Goal: Task Accomplishment & Management: Complete application form

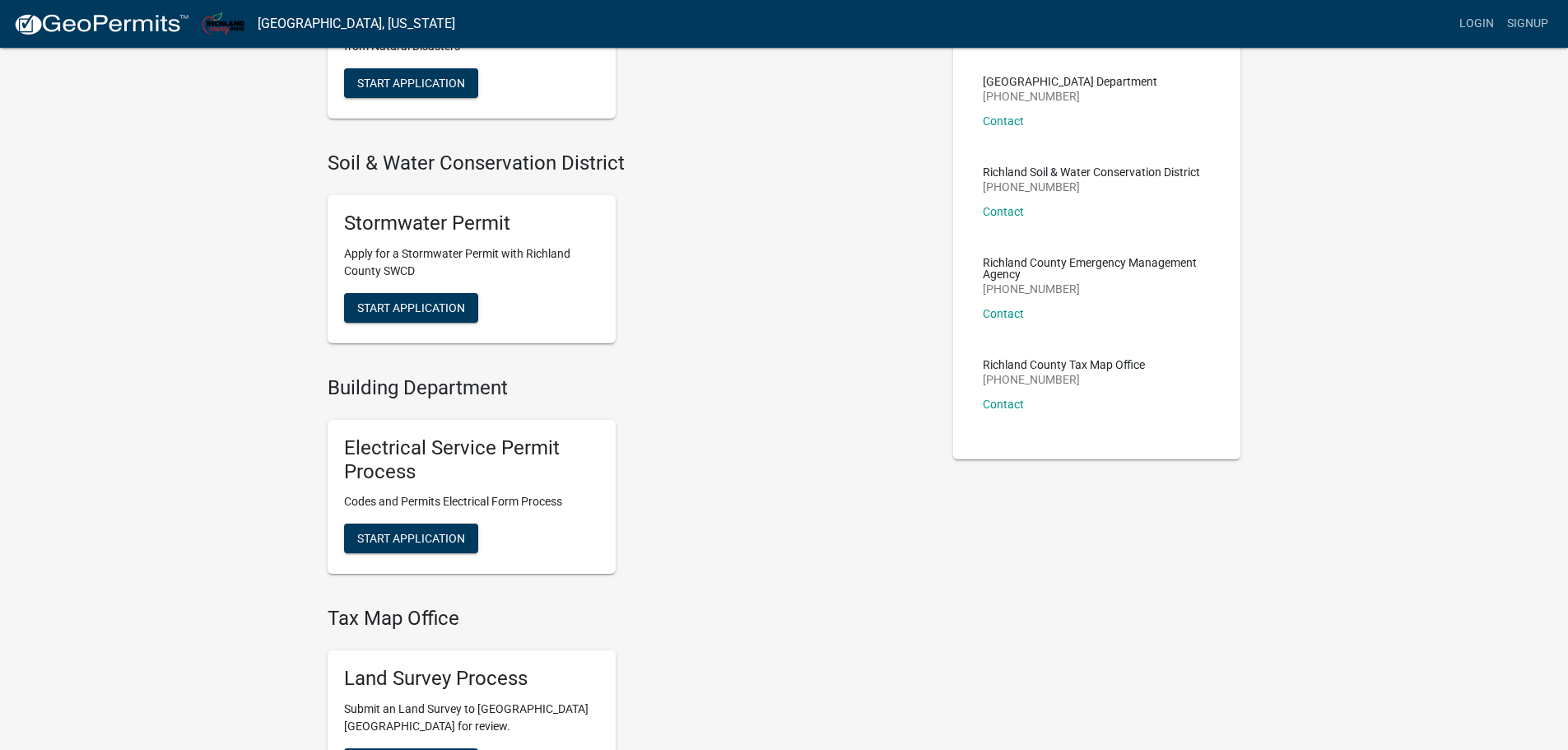
scroll to position [187, 0]
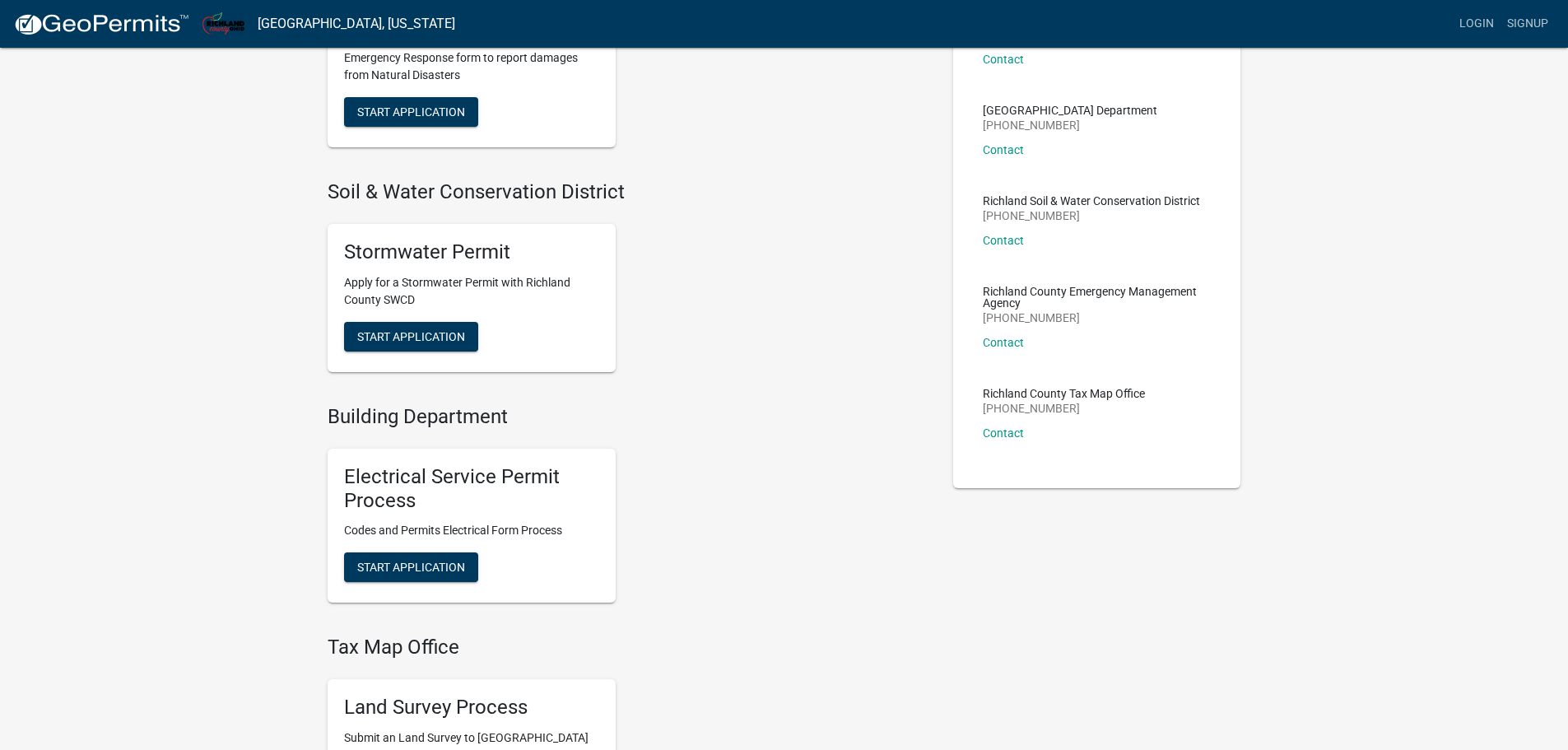
click at [432, 318] on div "Stormwater Permit Apply for a Stormwater Permit with Richland County SWCD Start…" at bounding box center [472, 298] width 288 height 148
click at [427, 332] on span "Start Application" at bounding box center [411, 335] width 107 height 13
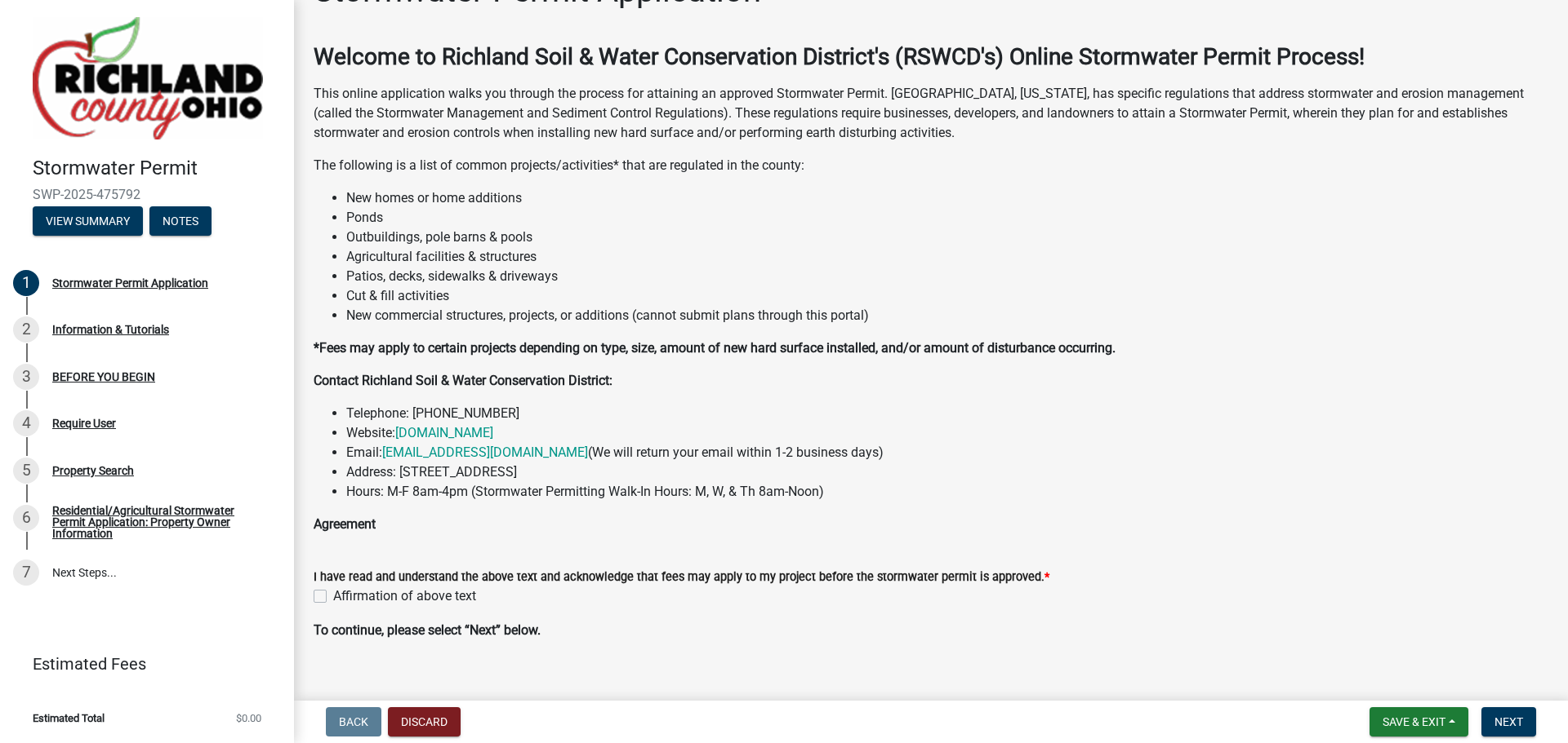
scroll to position [71, 0]
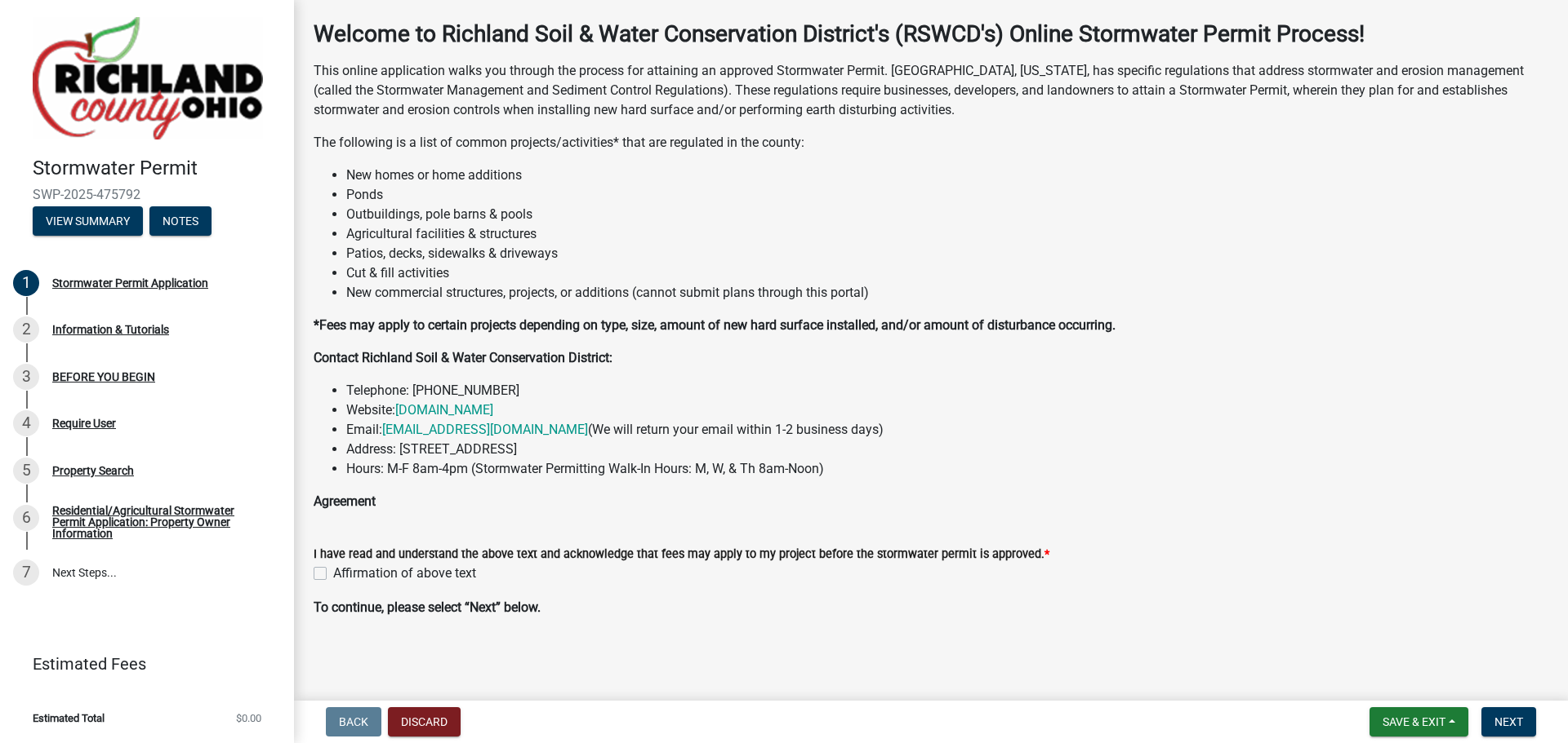
drag, startPoint x: 441, startPoint y: 320, endPoint x: 1139, endPoint y: 333, distance: 698.1
click at [1139, 333] on p "*Fees may apply to certain projects depending on type, size, amount of new hard…" at bounding box center [930, 326] width 1235 height 20
click at [333, 571] on label "Affirmation of above text" at bounding box center [405, 574] width 143 height 20
click at [333, 571] on input "Affirmation of above text" at bounding box center [339, 569] width 11 height 11
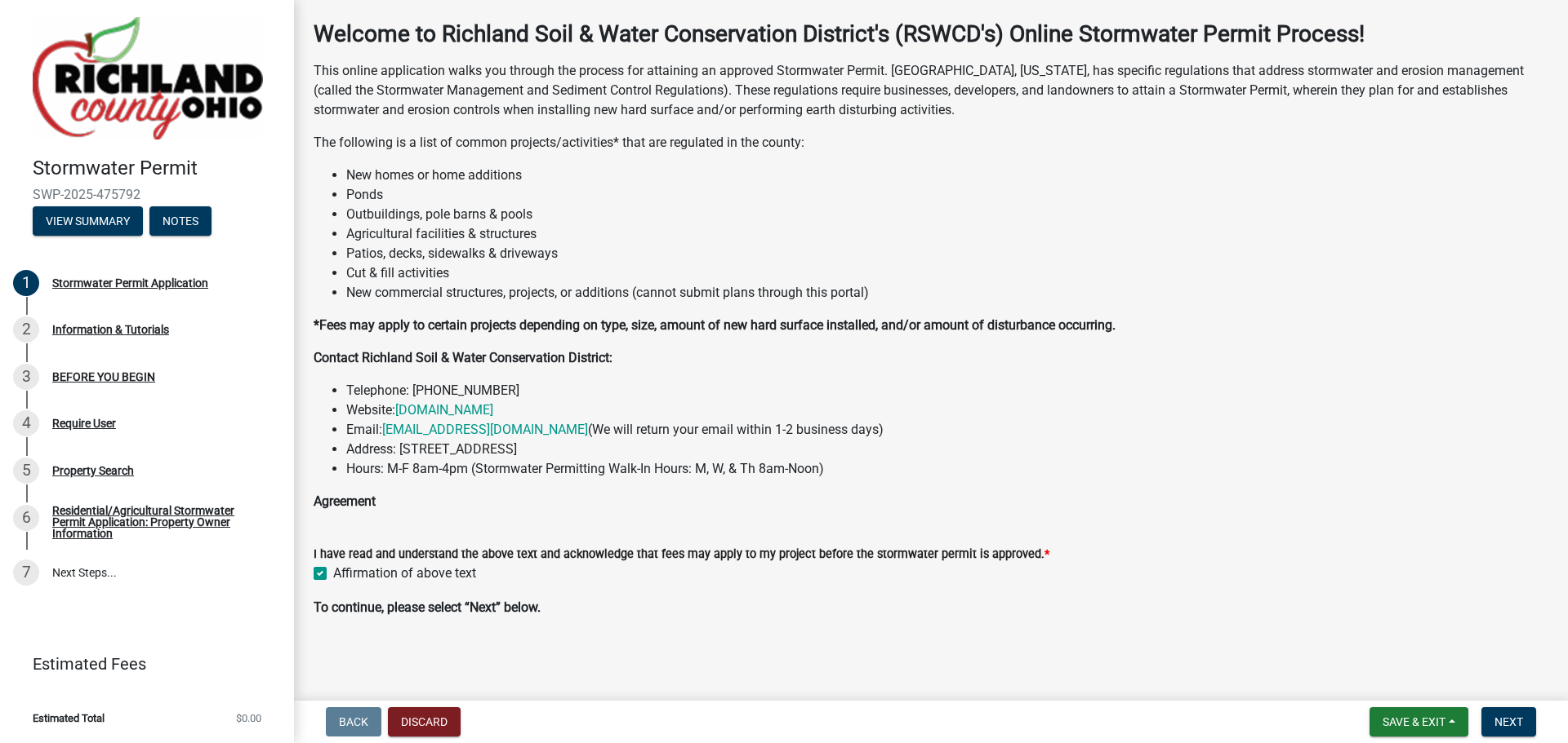
checkbox input "true"
click at [1505, 718] on span "Next" at bounding box center [1508, 722] width 28 height 13
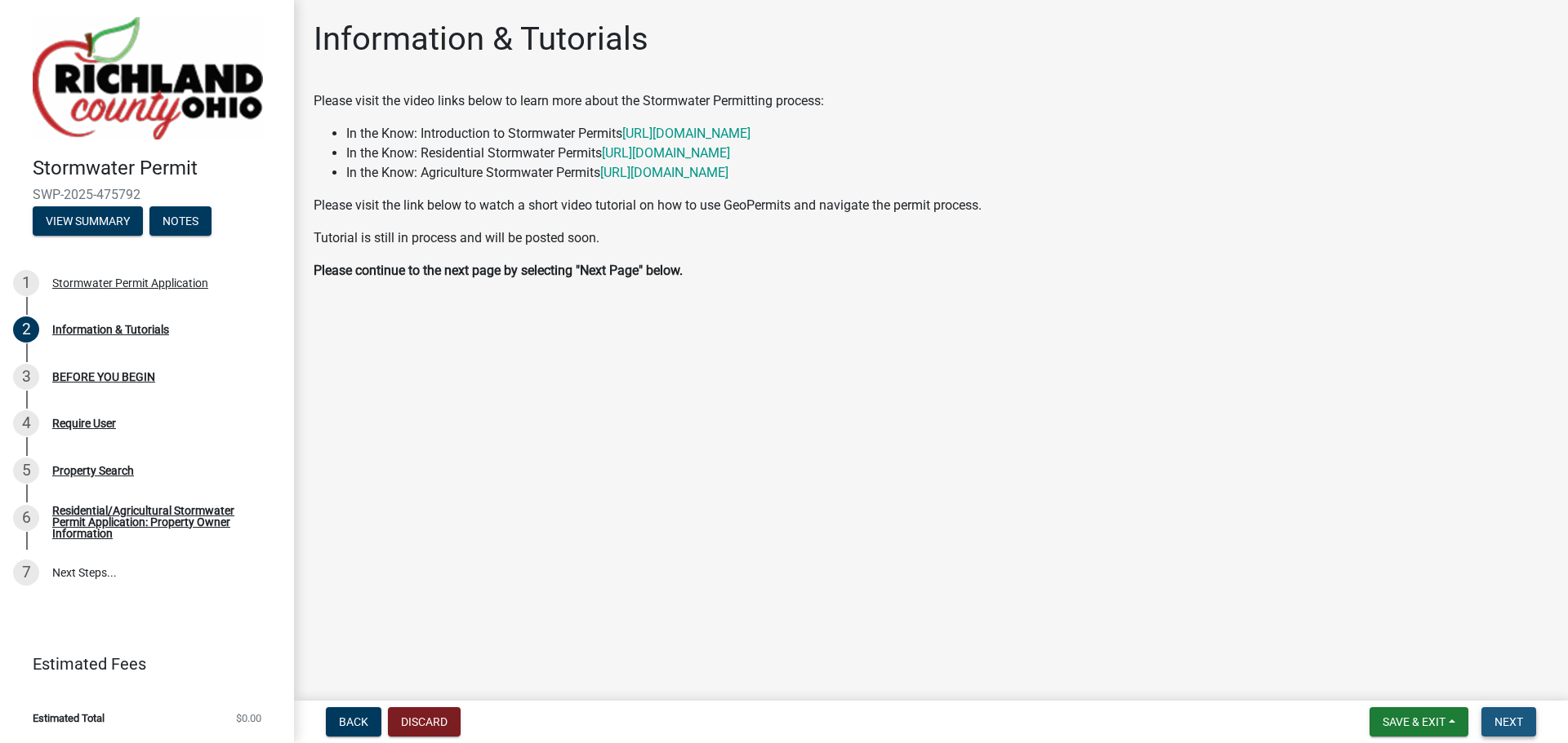
click at [1525, 719] on button "Next" at bounding box center [1509, 722] width 55 height 29
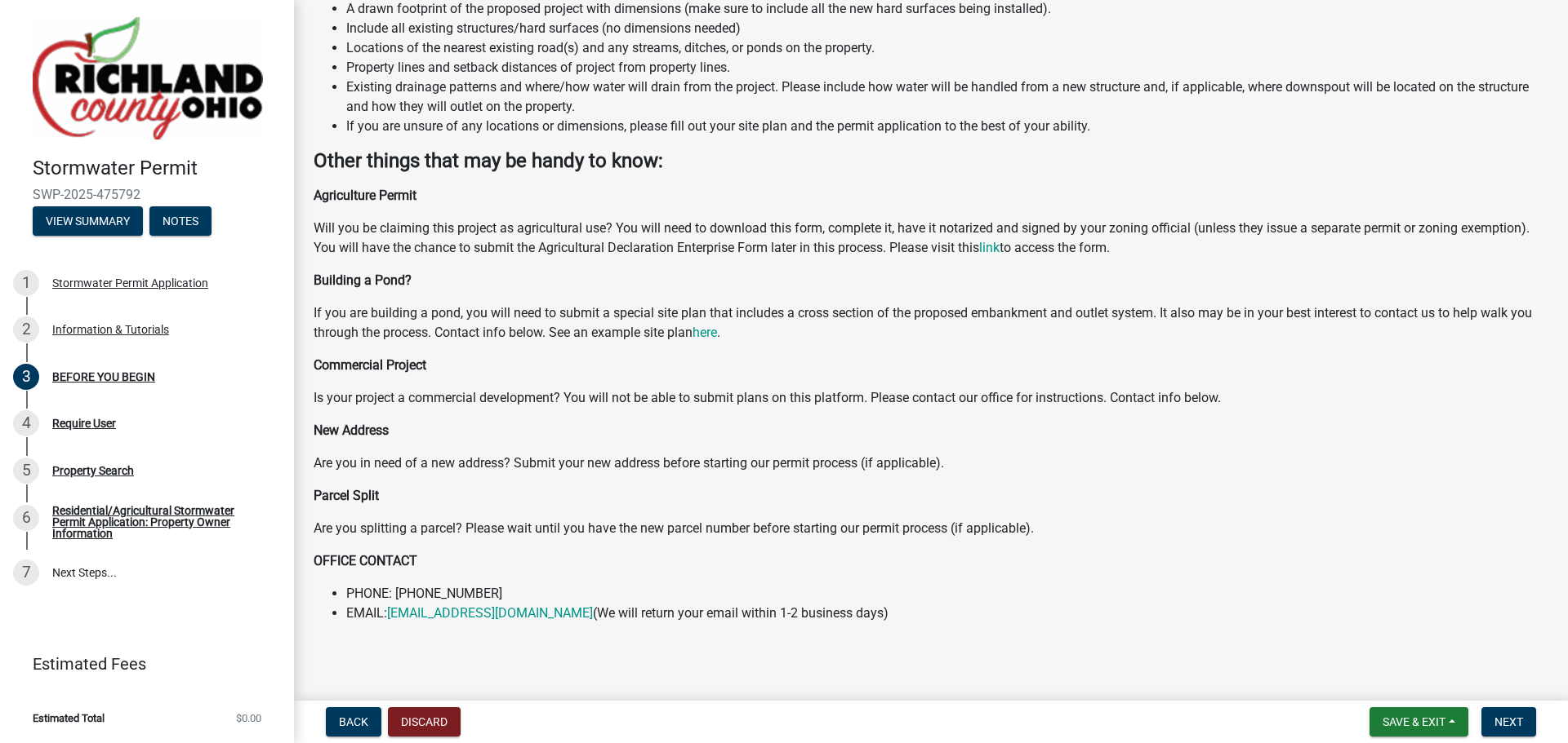
scroll to position [357, 0]
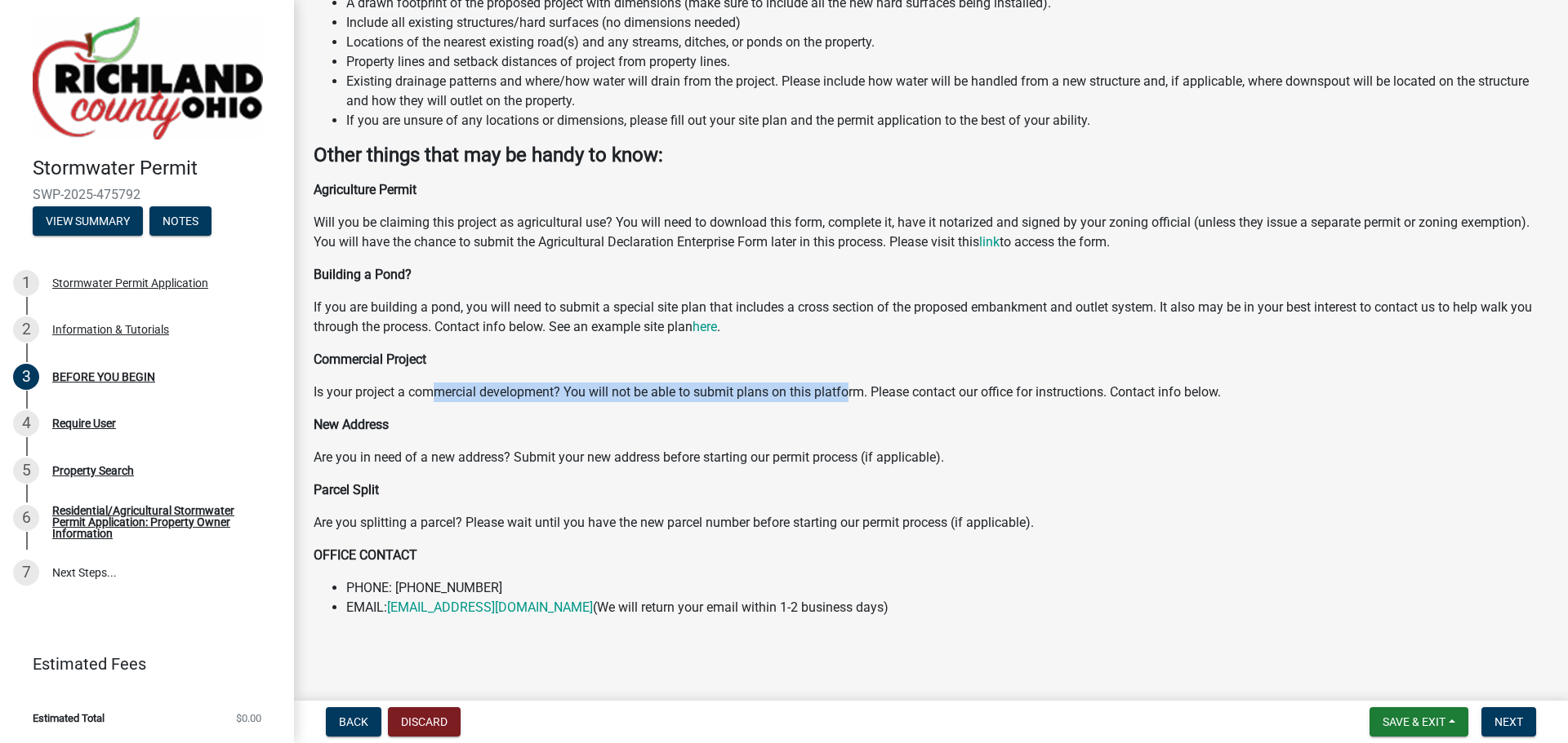
drag, startPoint x: 440, startPoint y: 388, endPoint x: 883, endPoint y: 384, distance: 443.0
click at [857, 388] on p "Is your project a commercial development? You will not be able to submit plans …" at bounding box center [930, 392] width 1235 height 20
click at [970, 372] on div "Agriculture Permit Will you be claiming this project as agricultural use? You w…" at bounding box center [930, 399] width 1235 height 437
drag, startPoint x: 743, startPoint y: 383, endPoint x: 993, endPoint y: 384, distance: 250.0
click at [978, 385] on p "Is your project a commercial development? You will not be able to submit plans …" at bounding box center [930, 392] width 1235 height 20
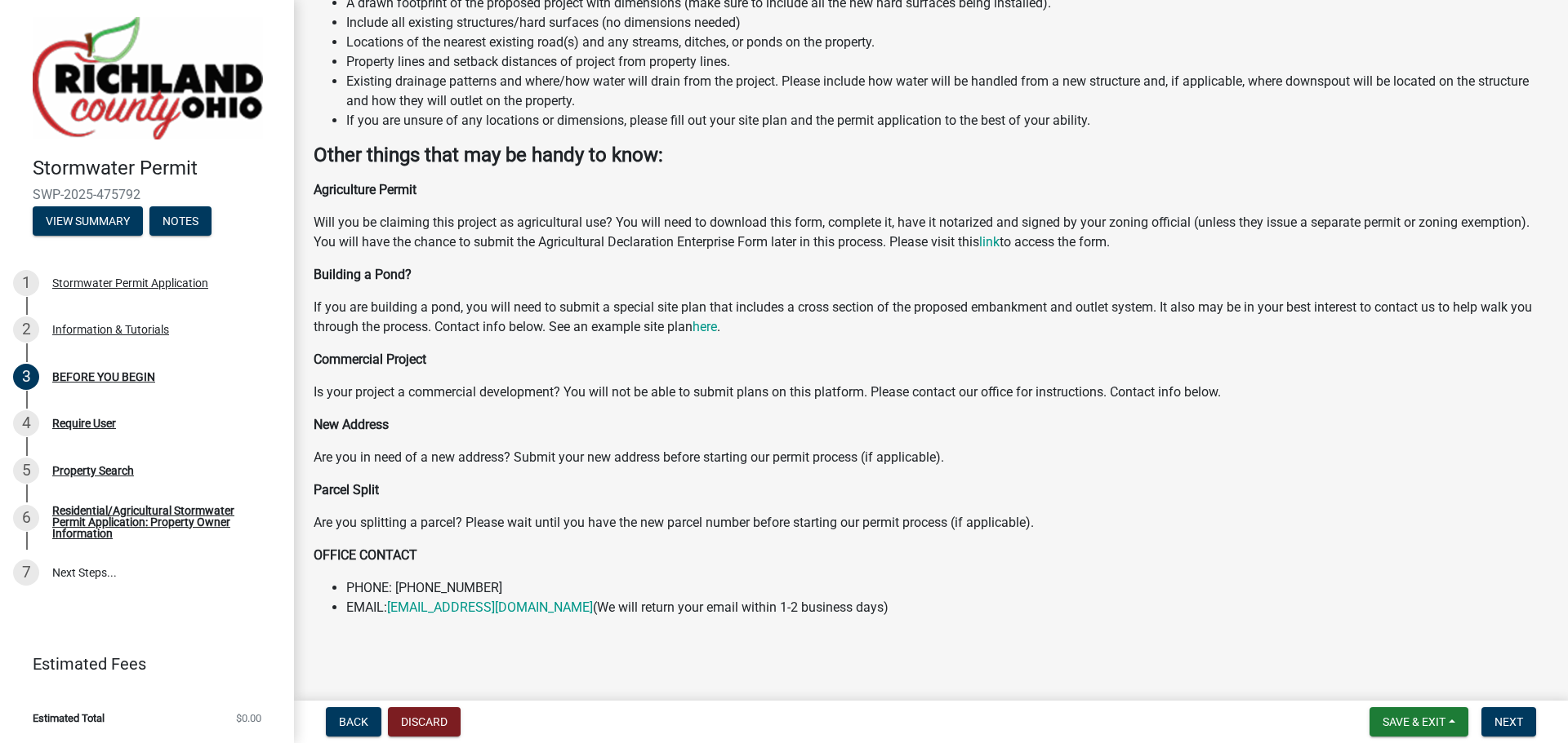
click at [1064, 375] on div "Agriculture Permit Will you be claiming this project as agricultural use? You w…" at bounding box center [930, 399] width 1235 height 437
drag, startPoint x: 867, startPoint y: 394, endPoint x: 1109, endPoint y: 391, distance: 242.0
click at [1048, 394] on p "Is your project a commercial development? You will not be able to submit plans …" at bounding box center [930, 392] width 1235 height 20
drag, startPoint x: 1112, startPoint y: 391, endPoint x: 1152, endPoint y: 395, distance: 40.2
click at [1113, 392] on p "Is your project a commercial development? You will not be able to submit plans …" at bounding box center [930, 392] width 1235 height 20
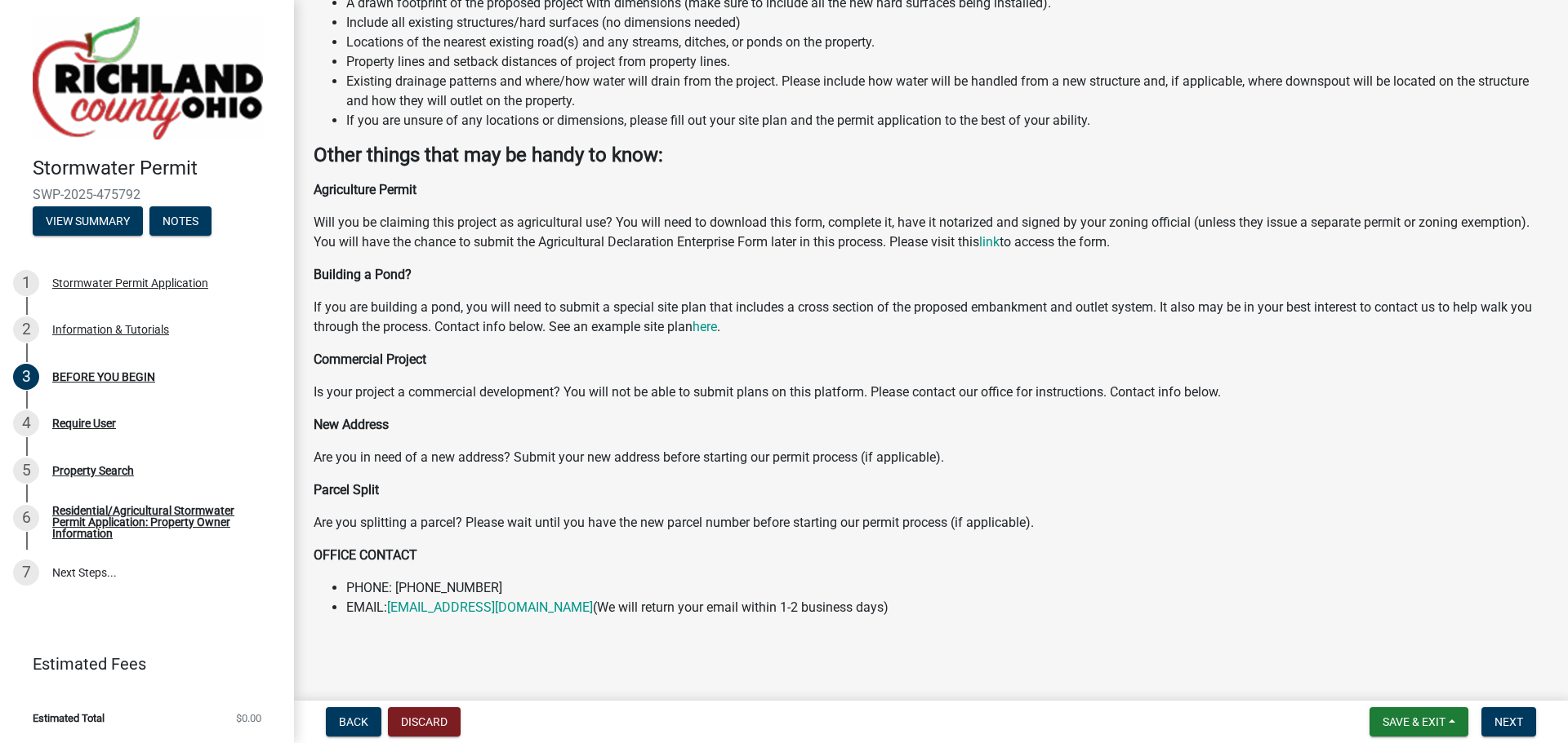
click at [1224, 393] on p "Is your project a commercial development? You will not be able to submit plans …" at bounding box center [930, 392] width 1235 height 20
click at [954, 389] on p "Is your project a commercial development? You will not be able to submit plans …" at bounding box center [930, 392] width 1235 height 20
click at [848, 228] on p "Will you be claiming this project as agricultural use? You will need to downloa…" at bounding box center [930, 232] width 1235 height 39
